Goal: Information Seeking & Learning: Learn about a topic

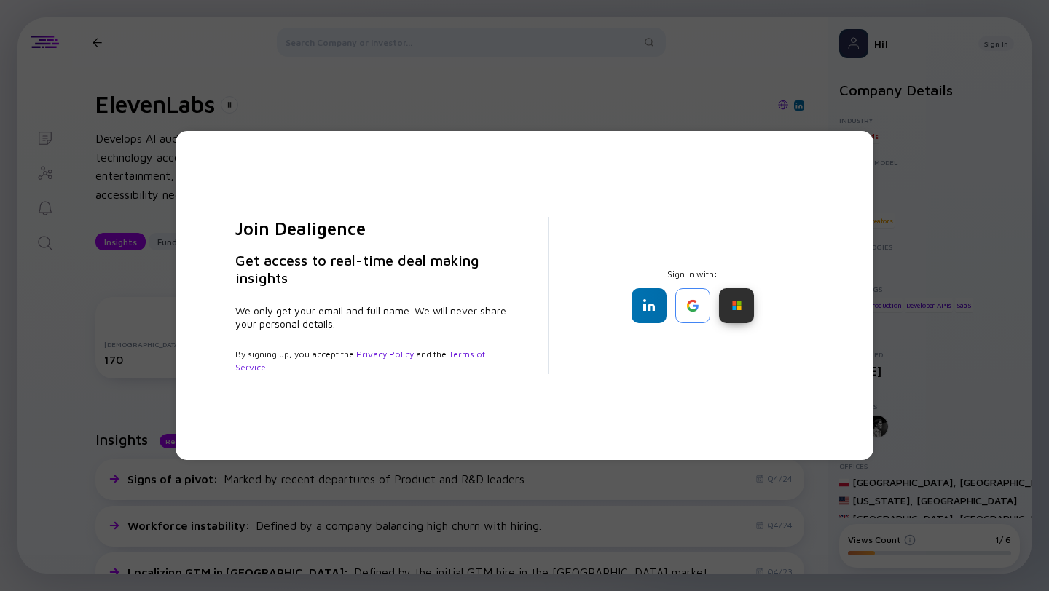
click at [738, 308] on div at bounding box center [736, 305] width 35 height 35
click at [750, 303] on div at bounding box center [736, 305] width 35 height 35
click at [744, 310] on div at bounding box center [736, 305] width 35 height 35
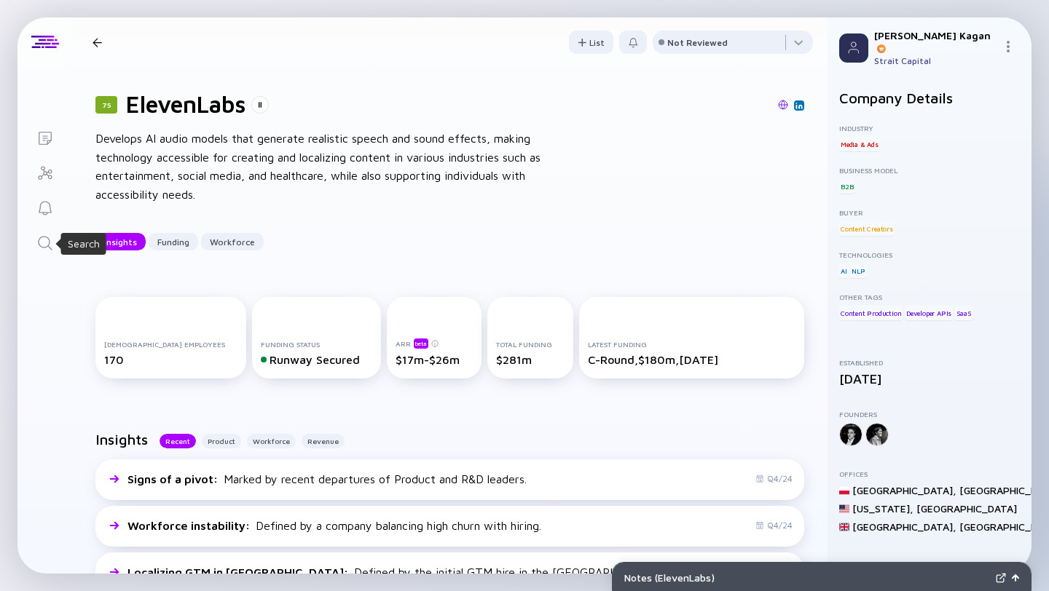
click at [44, 243] on icon "Search" at bounding box center [44, 243] width 17 height 17
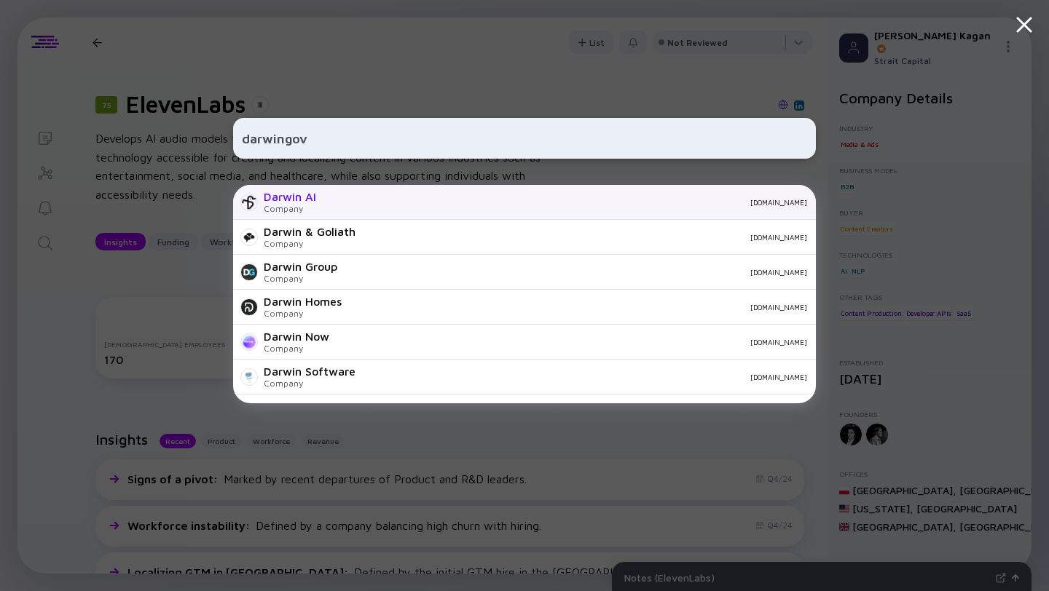
type input "darwingov"
click at [302, 203] on div "Darwin AI" at bounding box center [290, 196] width 52 height 13
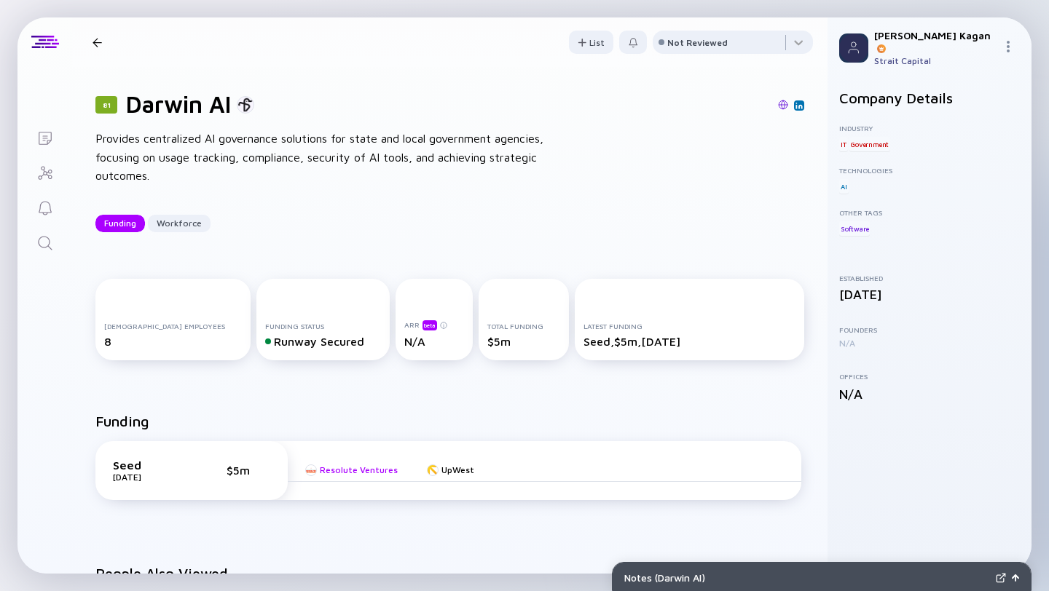
click at [353, 471] on div "Resolute Ventures" at bounding box center [359, 470] width 78 height 11
click at [45, 235] on icon "Search" at bounding box center [44, 243] width 17 height 17
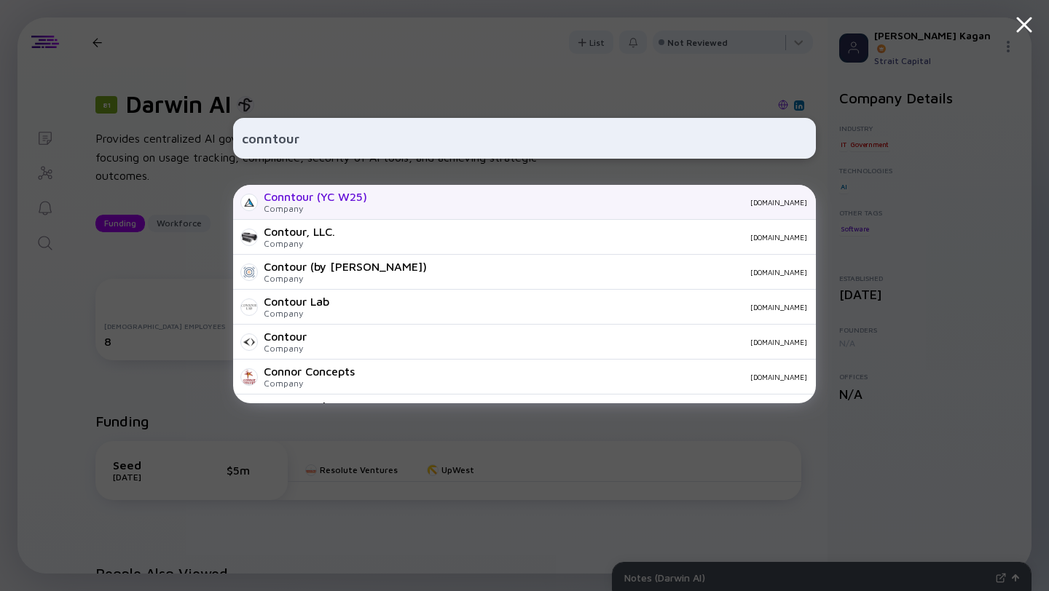
type input "conntour"
click at [297, 205] on div "Company" at bounding box center [315, 208] width 103 height 11
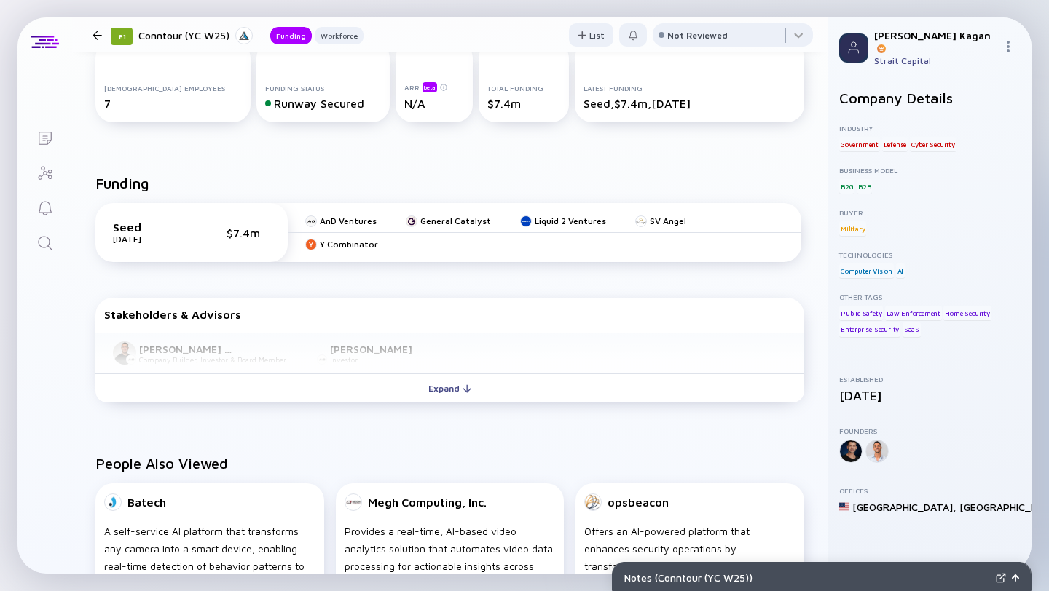
scroll to position [259, 0]
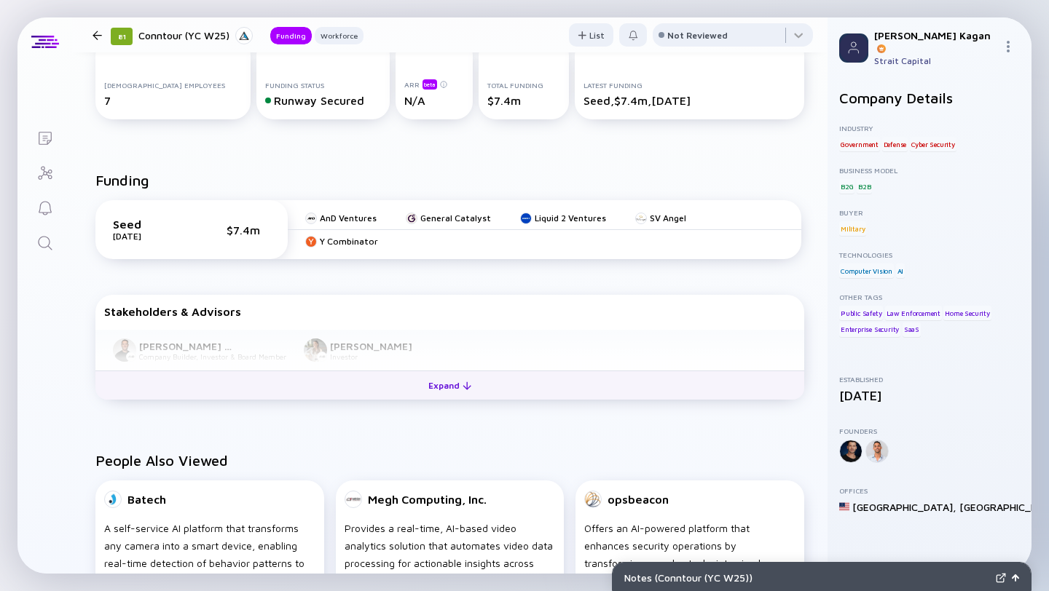
click at [450, 390] on div "Expand" at bounding box center [450, 385] width 60 height 23
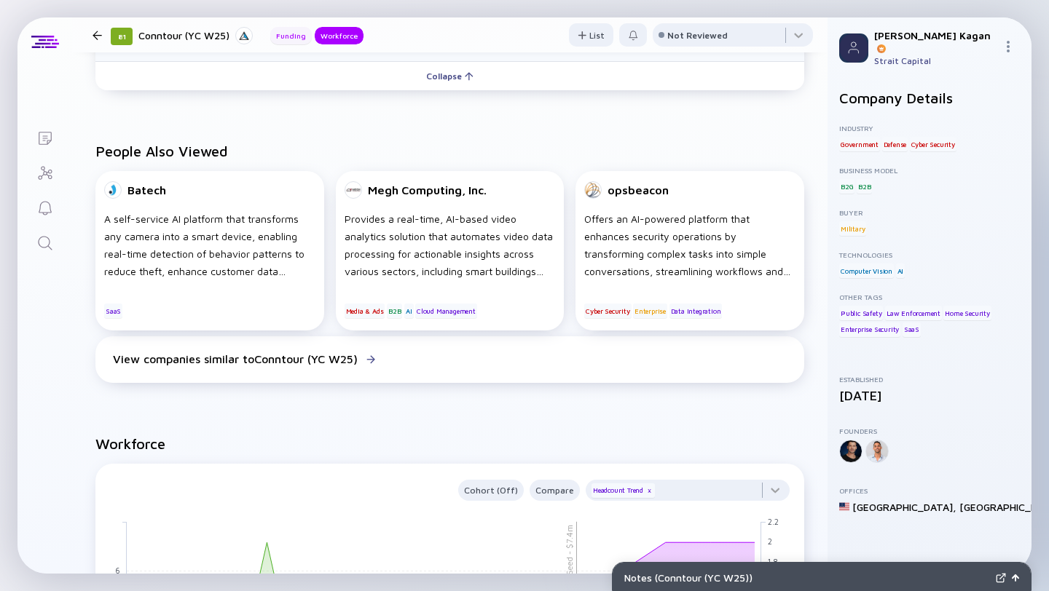
scroll to position [0, 0]
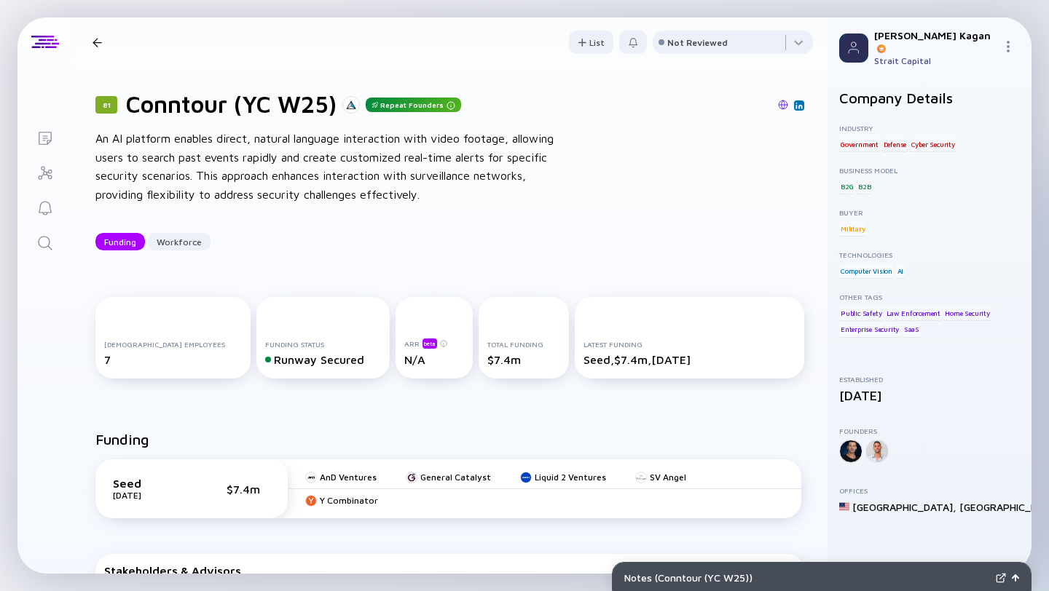
click at [46, 248] on icon "Search" at bounding box center [44, 243] width 17 height 17
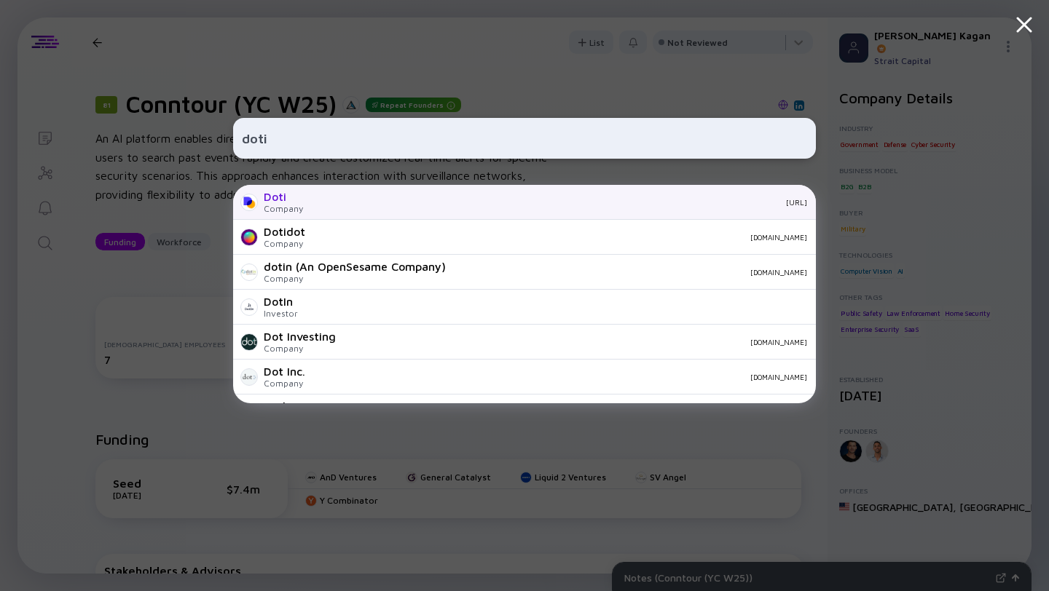
type input "doti"
click at [315, 206] on div "doti.ai" at bounding box center [561, 202] width 492 height 9
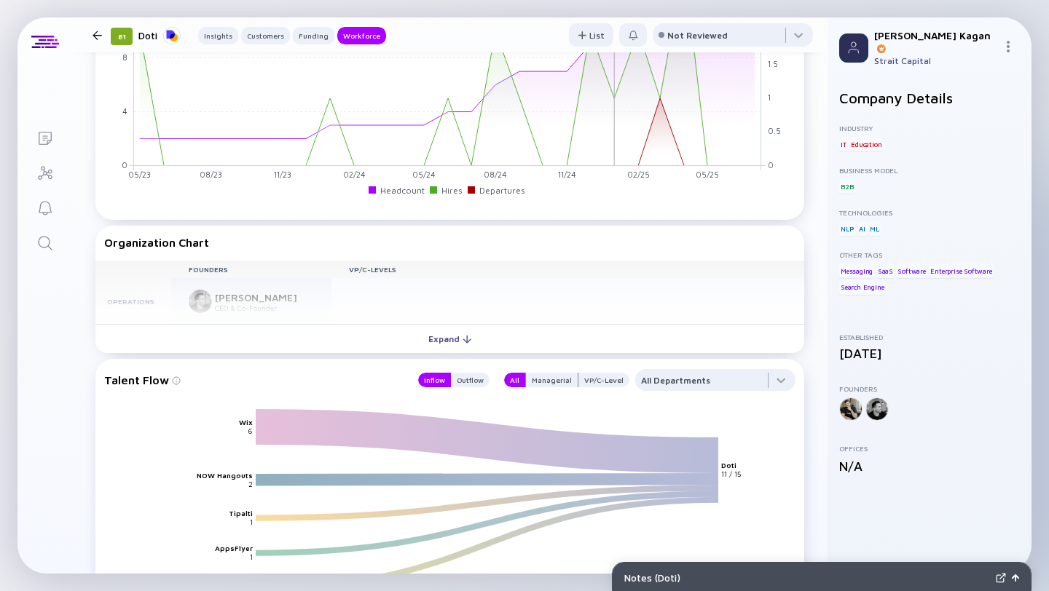
scroll to position [1376, 0]
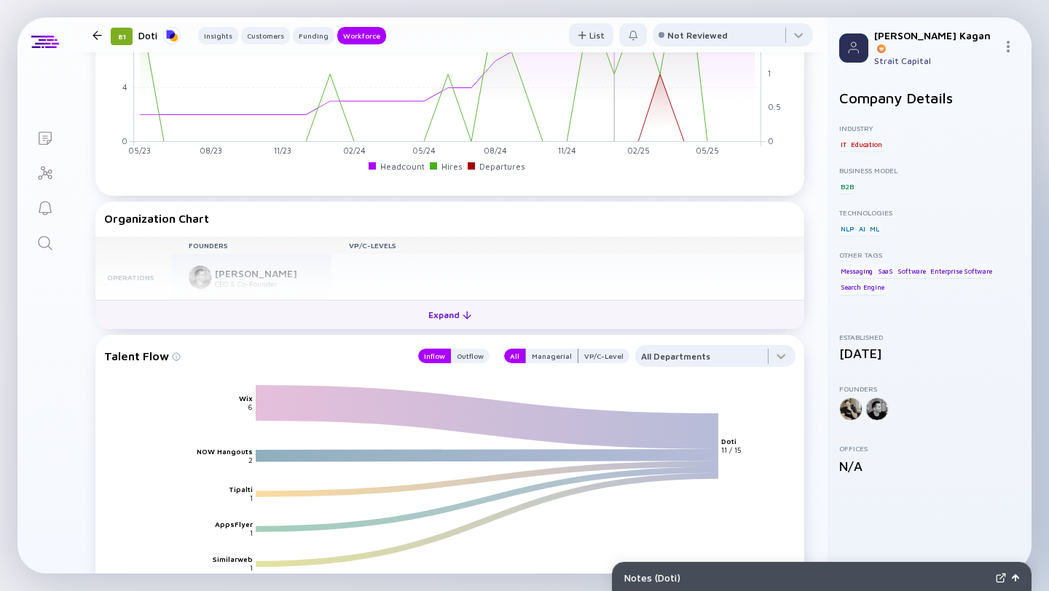
click at [452, 317] on div "Expand" at bounding box center [450, 315] width 60 height 23
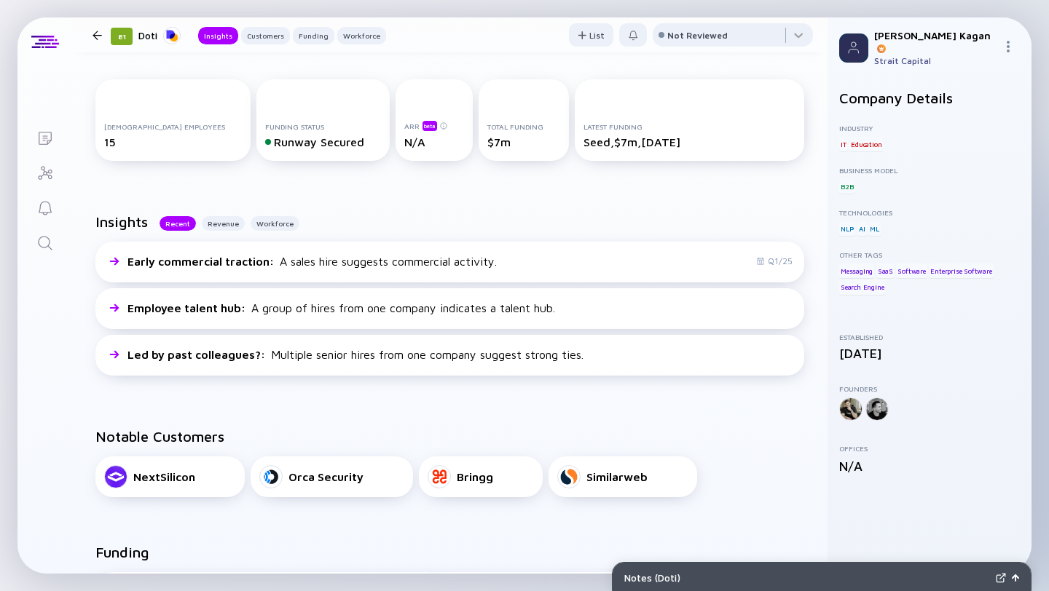
scroll to position [0, 0]
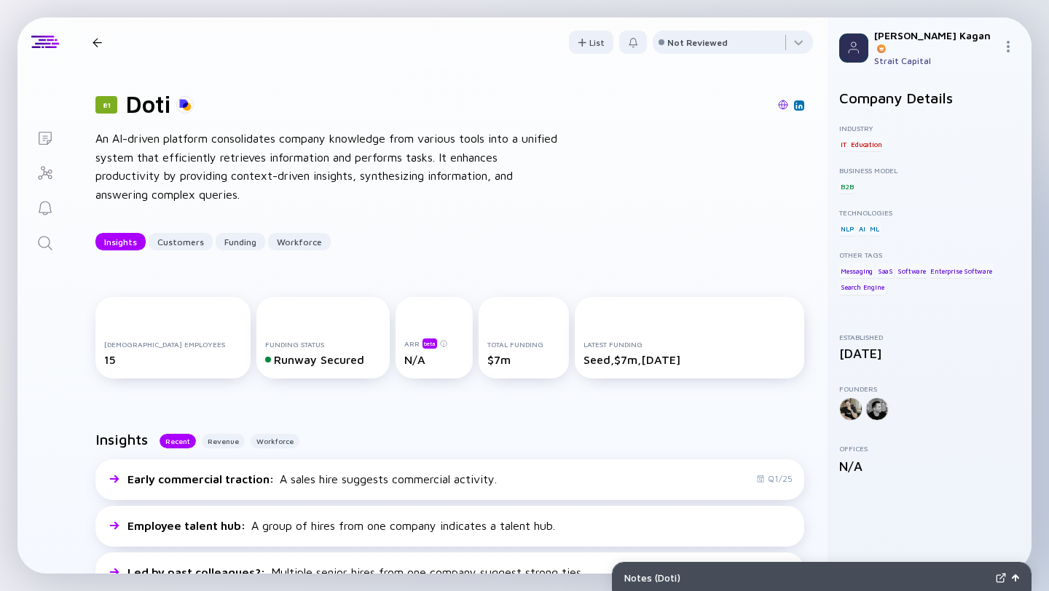
click at [782, 106] on img at bounding box center [783, 105] width 10 height 10
click at [47, 238] on icon "Search" at bounding box center [44, 243] width 17 height 17
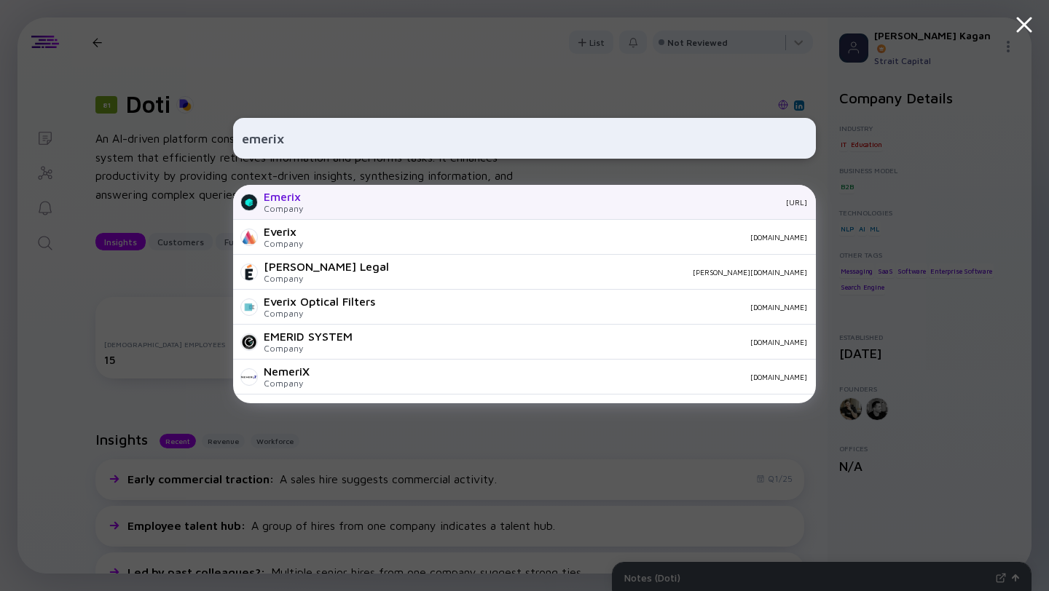
type input "emerix"
click at [319, 206] on div "emerix.ai" at bounding box center [561, 202] width 492 height 9
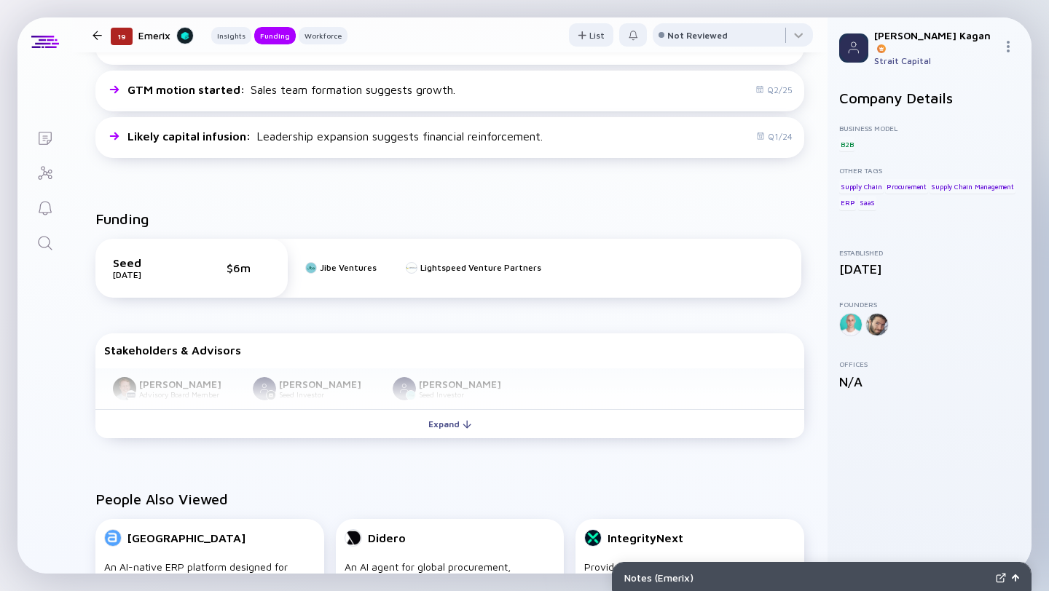
scroll to position [469, 0]
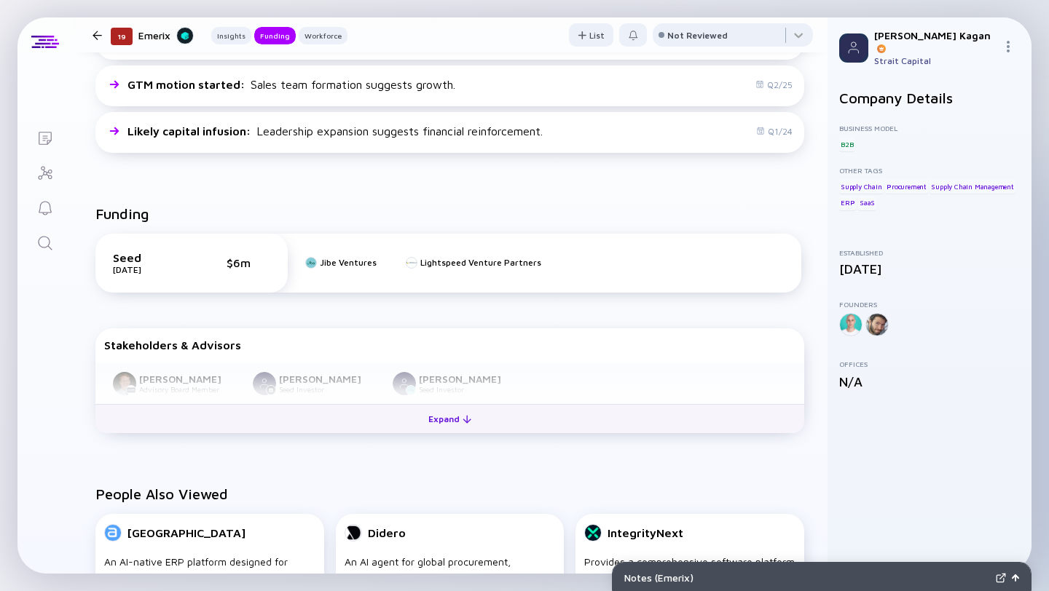
click at [463, 417] on div at bounding box center [467, 419] width 9 height 9
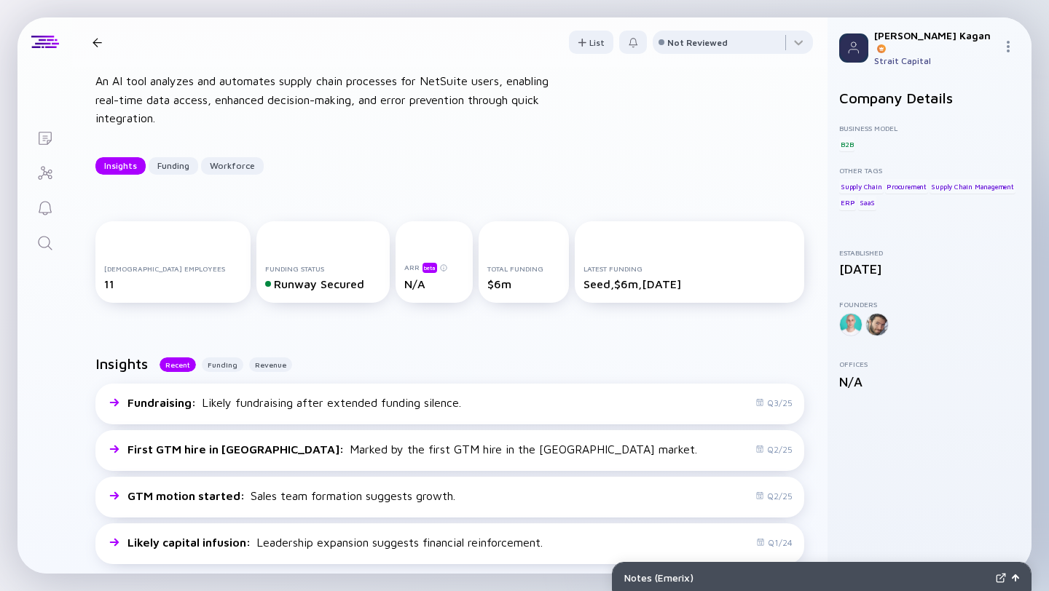
scroll to position [0, 0]
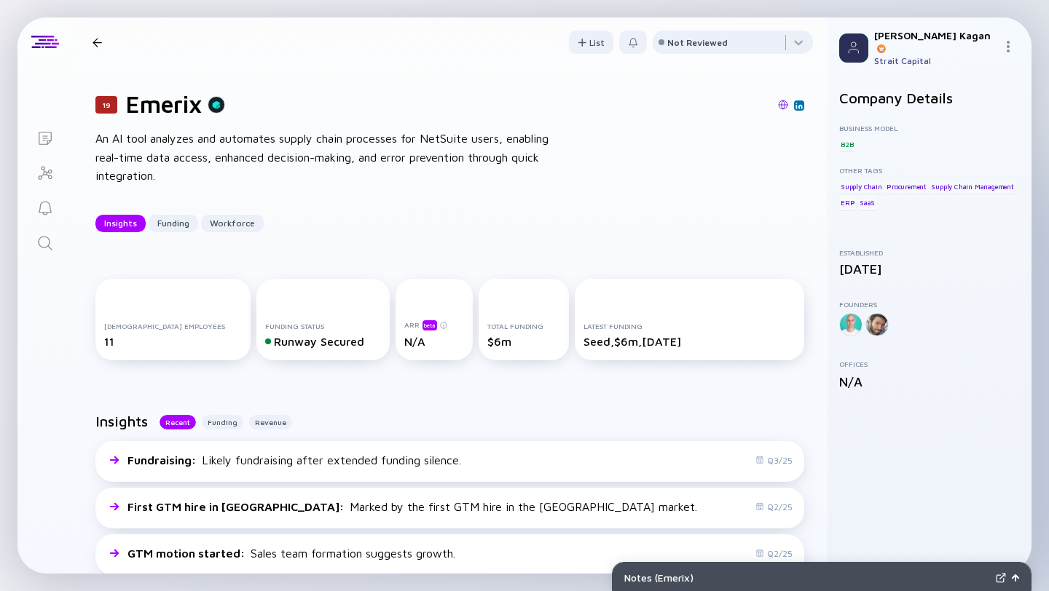
click at [44, 243] on icon "Search" at bounding box center [44, 243] width 17 height 17
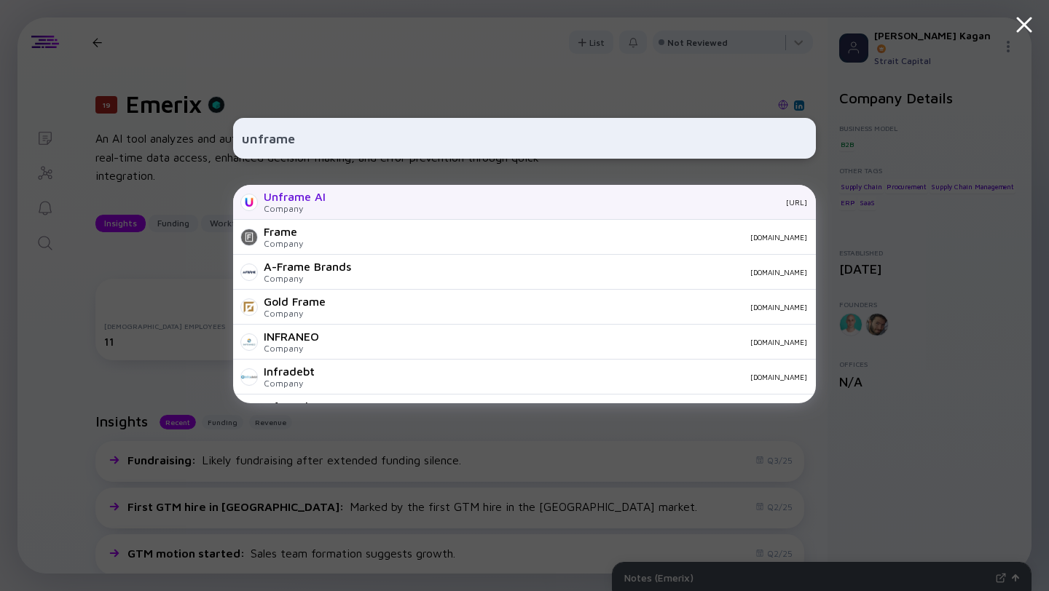
type input "unframe"
click at [284, 209] on div "Company" at bounding box center [295, 208] width 62 height 11
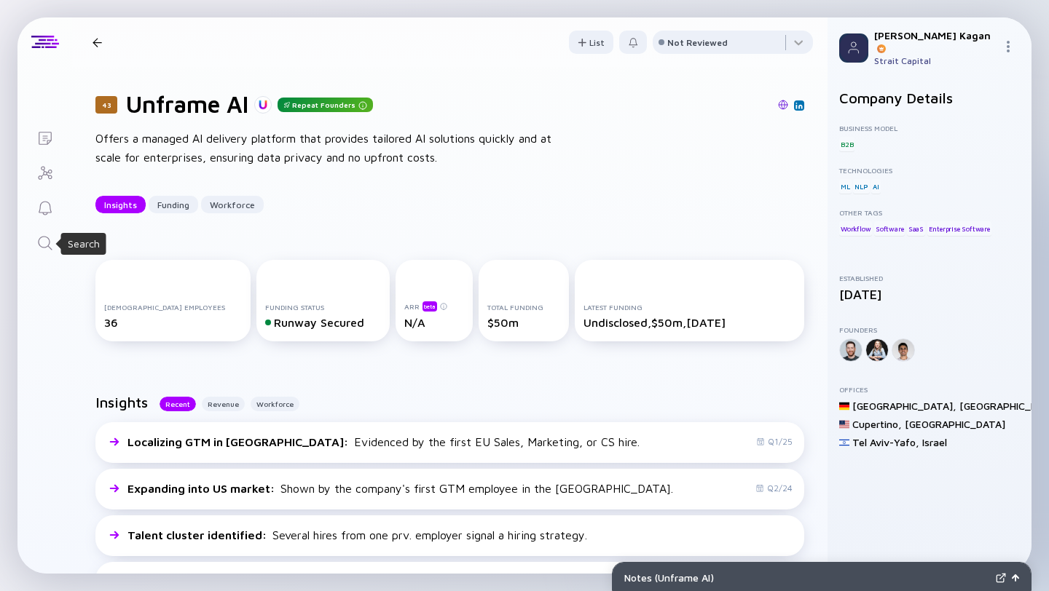
click at [49, 245] on icon "Search" at bounding box center [44, 243] width 17 height 17
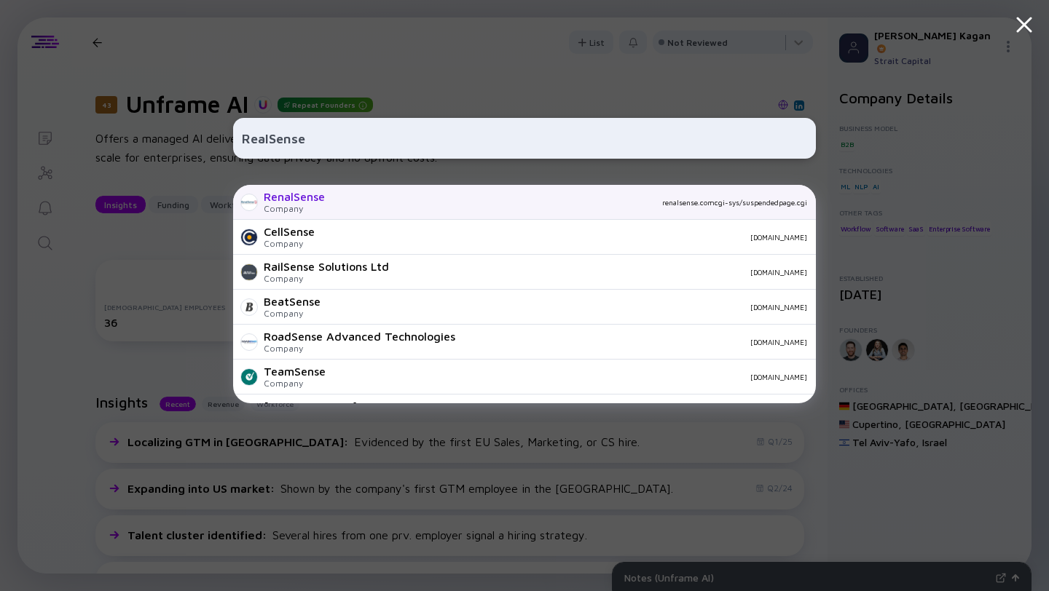
type input "RealSense"
click at [328, 198] on div "RenalSense Company renalsense.comcgi-sys/suspendedpage.cgi" at bounding box center [524, 202] width 583 height 35
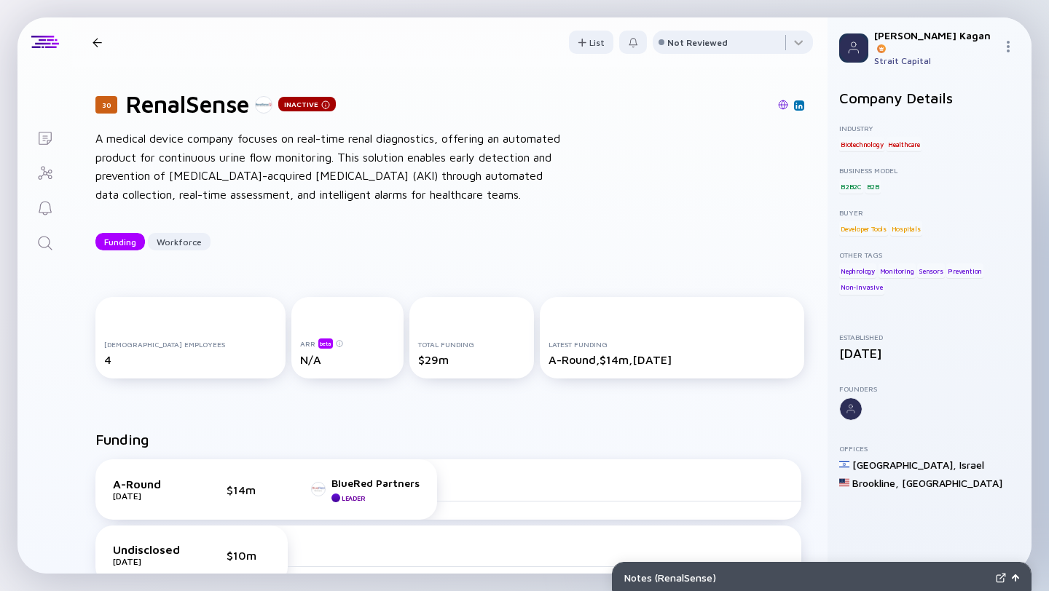
click at [48, 240] on icon "Search" at bounding box center [45, 243] width 14 height 14
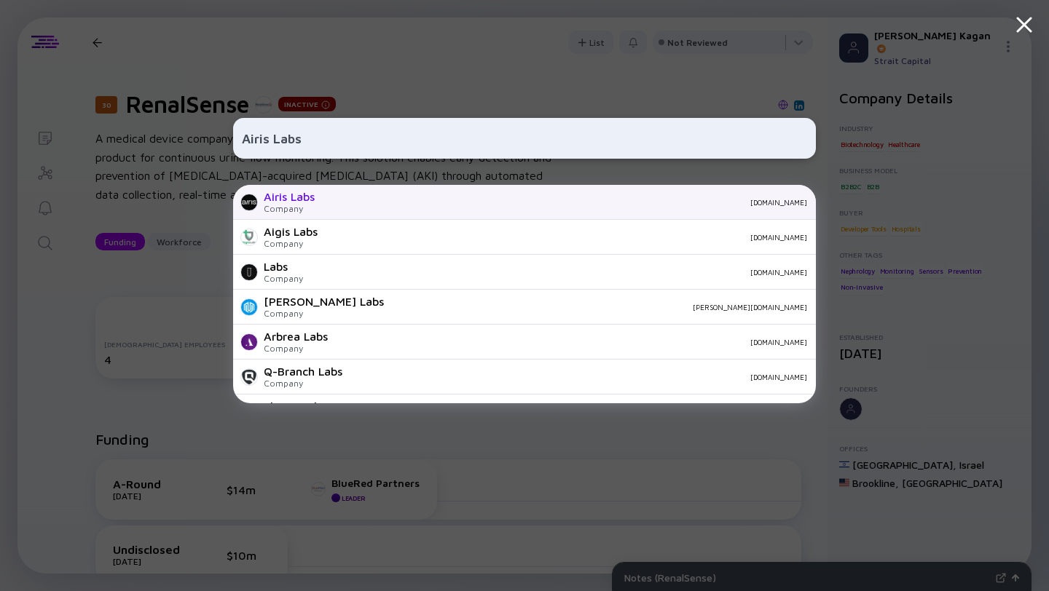
type input "Airis Labs"
click at [297, 205] on div "Company" at bounding box center [289, 208] width 51 height 11
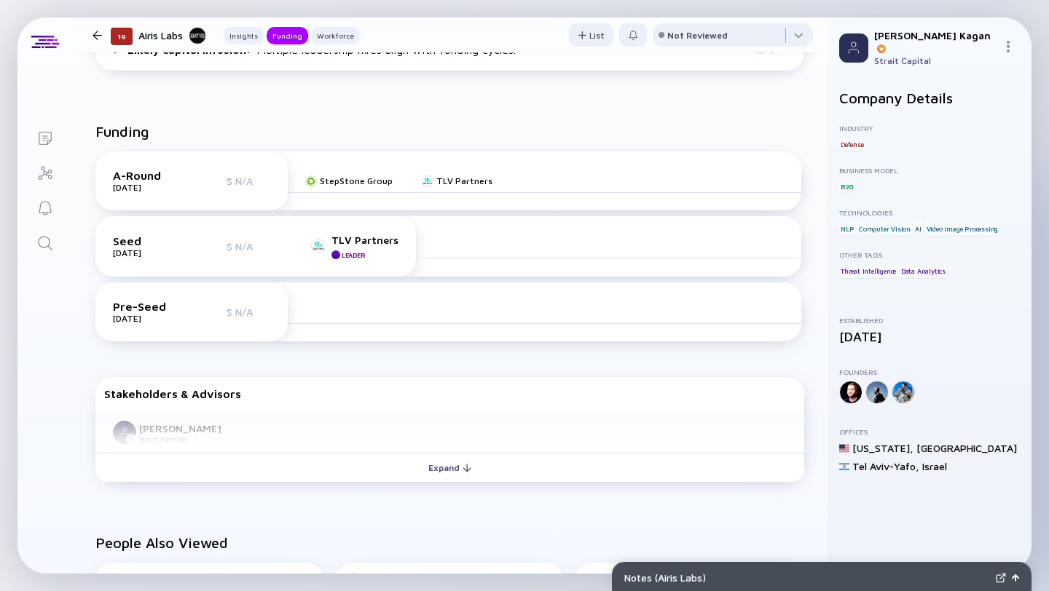
scroll to position [497, 0]
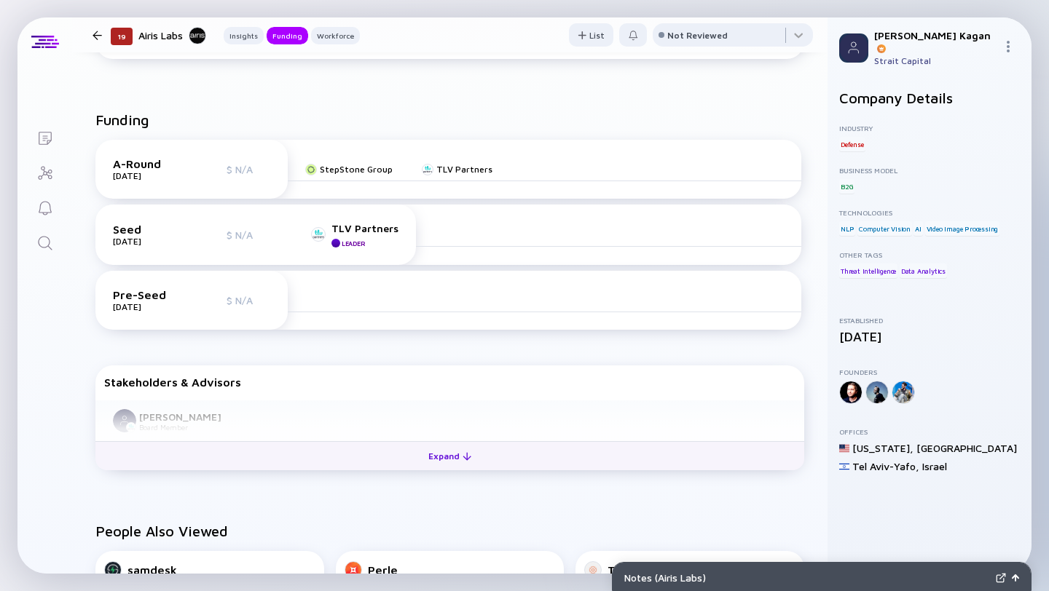
click at [464, 455] on div at bounding box center [467, 456] width 9 height 9
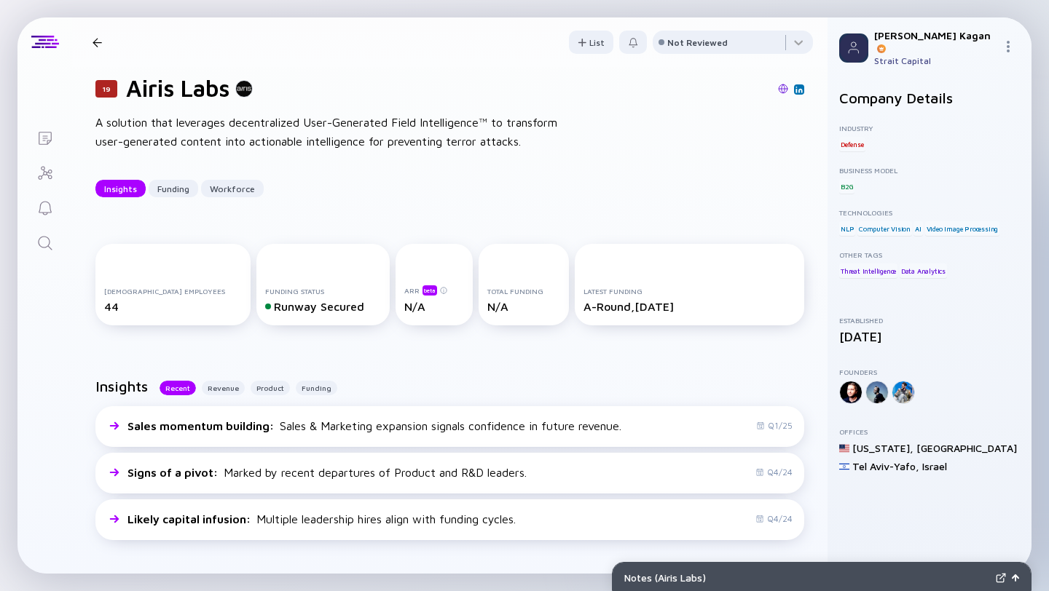
scroll to position [17, 0]
click at [45, 250] on icon "Search" at bounding box center [44, 243] width 17 height 17
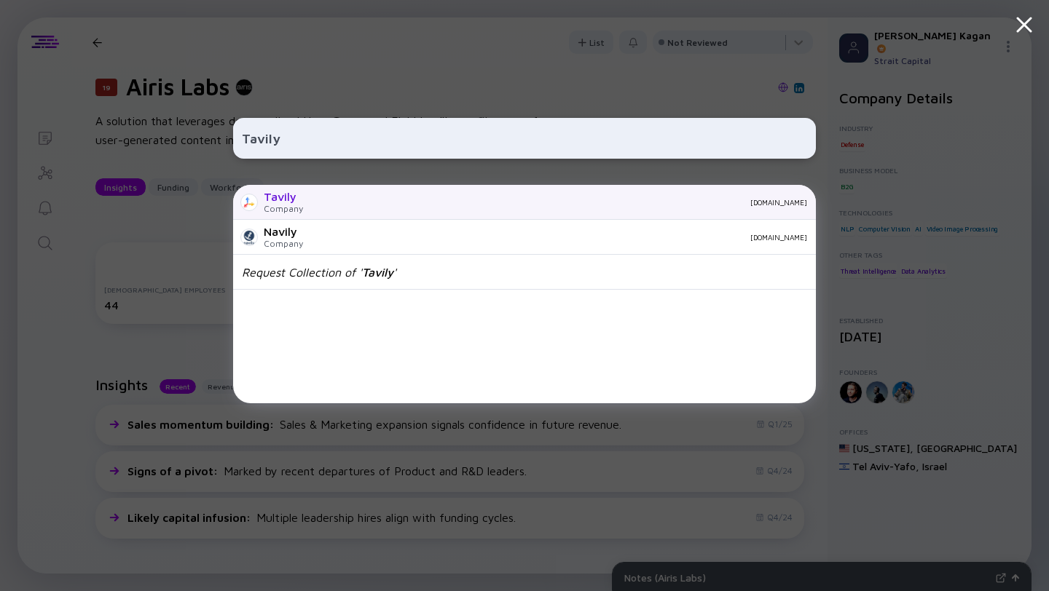
type input "Tavily"
click at [289, 204] on div "Company" at bounding box center [283, 208] width 39 height 11
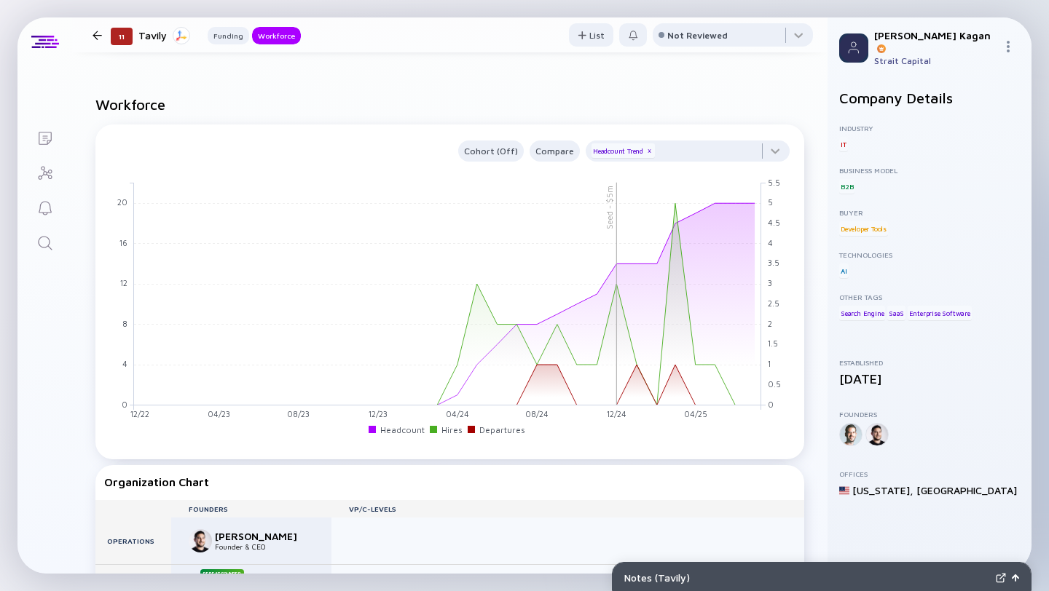
scroll to position [959, 0]
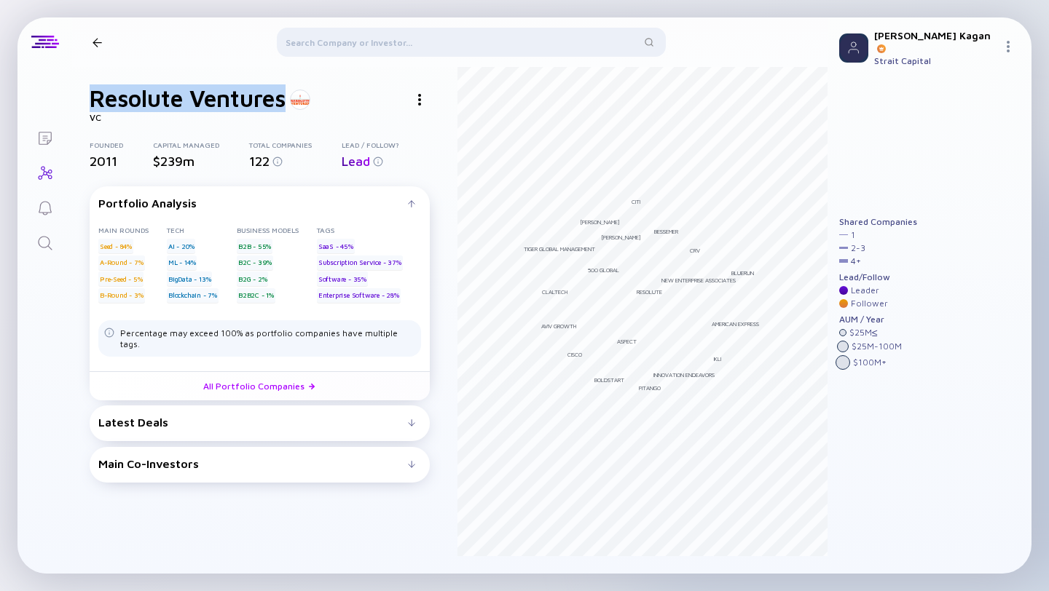
drag, startPoint x: 91, startPoint y: 94, endPoint x: 286, endPoint y: 99, distance: 194.5
click at [286, 99] on h1 "Resolute Ventures" at bounding box center [188, 98] width 196 height 28
copy h1 "Resolute Ventures"
